Goal: Transaction & Acquisition: Subscribe to service/newsletter

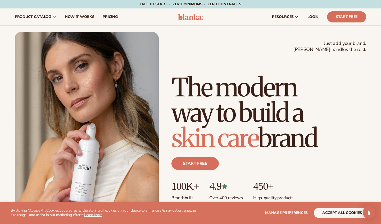
click at [326, 213] on button "accept all cookies" at bounding box center [342, 213] width 57 height 10
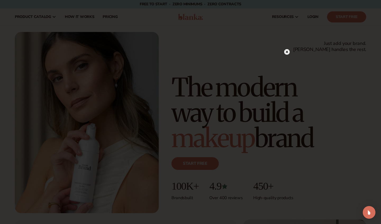
click at [287, 52] on icon at bounding box center [287, 52] width 3 height 3
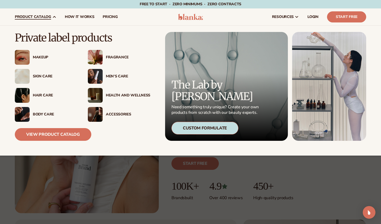
click at [39, 78] on div "Skin Care" at bounding box center [55, 76] width 44 height 4
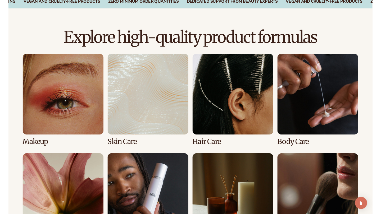
scroll to position [405, 0]
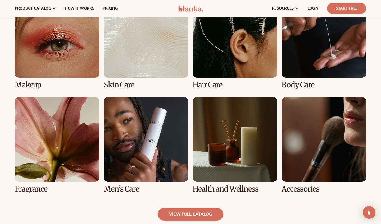
click at [161, 48] on link "2 / 8" at bounding box center [146, 41] width 85 height 96
click at [338, 8] on link "Start Free" at bounding box center [346, 8] width 39 height 11
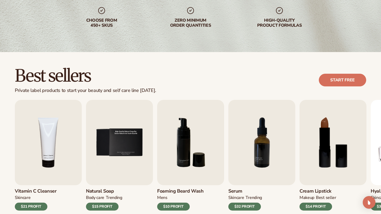
scroll to position [97, 0]
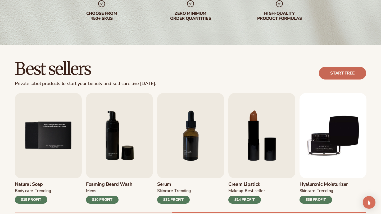
click at [346, 74] on link "Start free" at bounding box center [342, 73] width 47 height 13
